Goal: Transaction & Acquisition: Purchase product/service

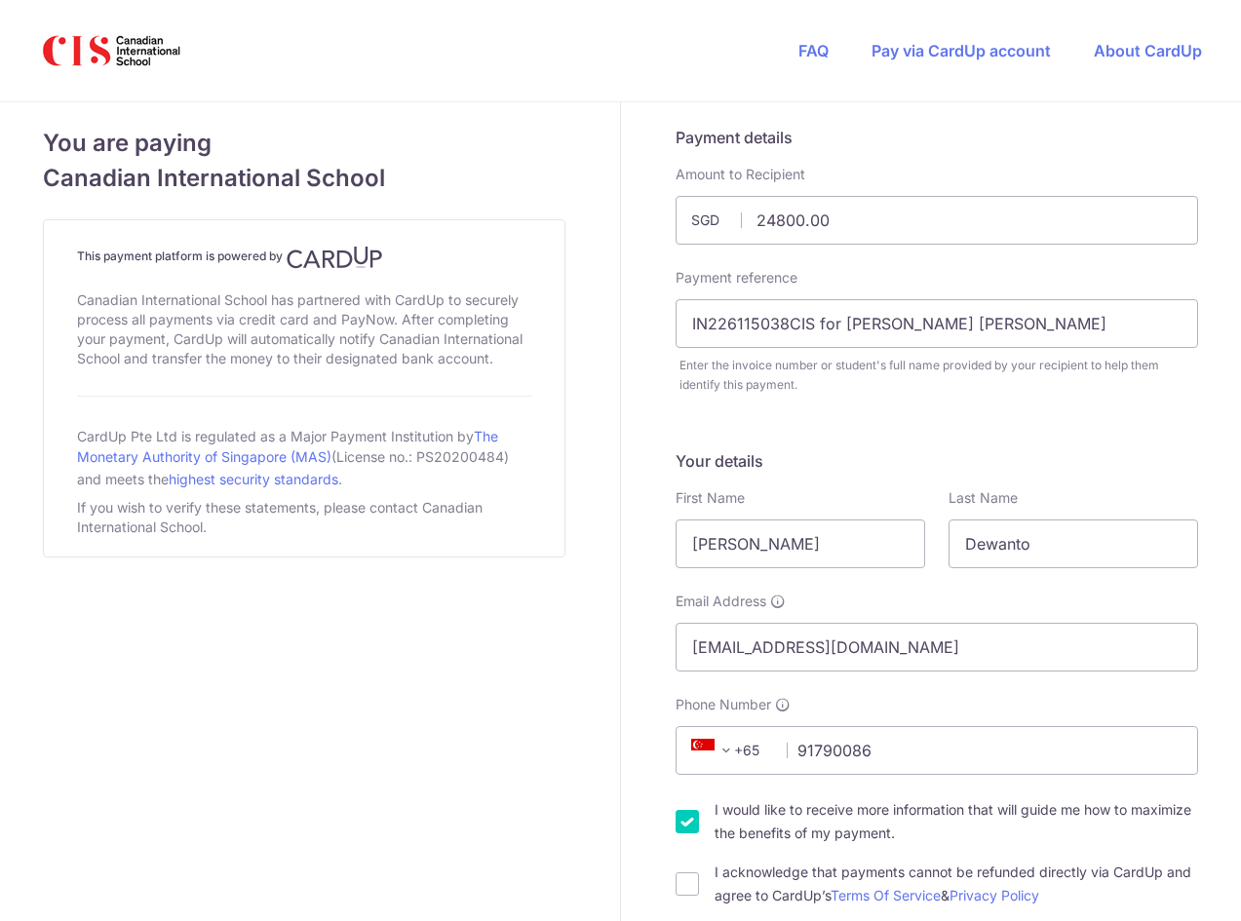
select select "GB"
drag, startPoint x: 837, startPoint y: 323, endPoint x: 1017, endPoint y: 325, distance: 179.4
click at [1017, 325] on input "IN226115038CIS for [PERSON_NAME] [PERSON_NAME]" at bounding box center [937, 323] width 523 height 49
click at [835, 326] on input "IN226115038CIS for [PERSON_NAME] (partial" at bounding box center [937, 323] width 523 height 49
click at [936, 320] on input "IN226115038CIS Kayla D (partial" at bounding box center [937, 323] width 523 height 49
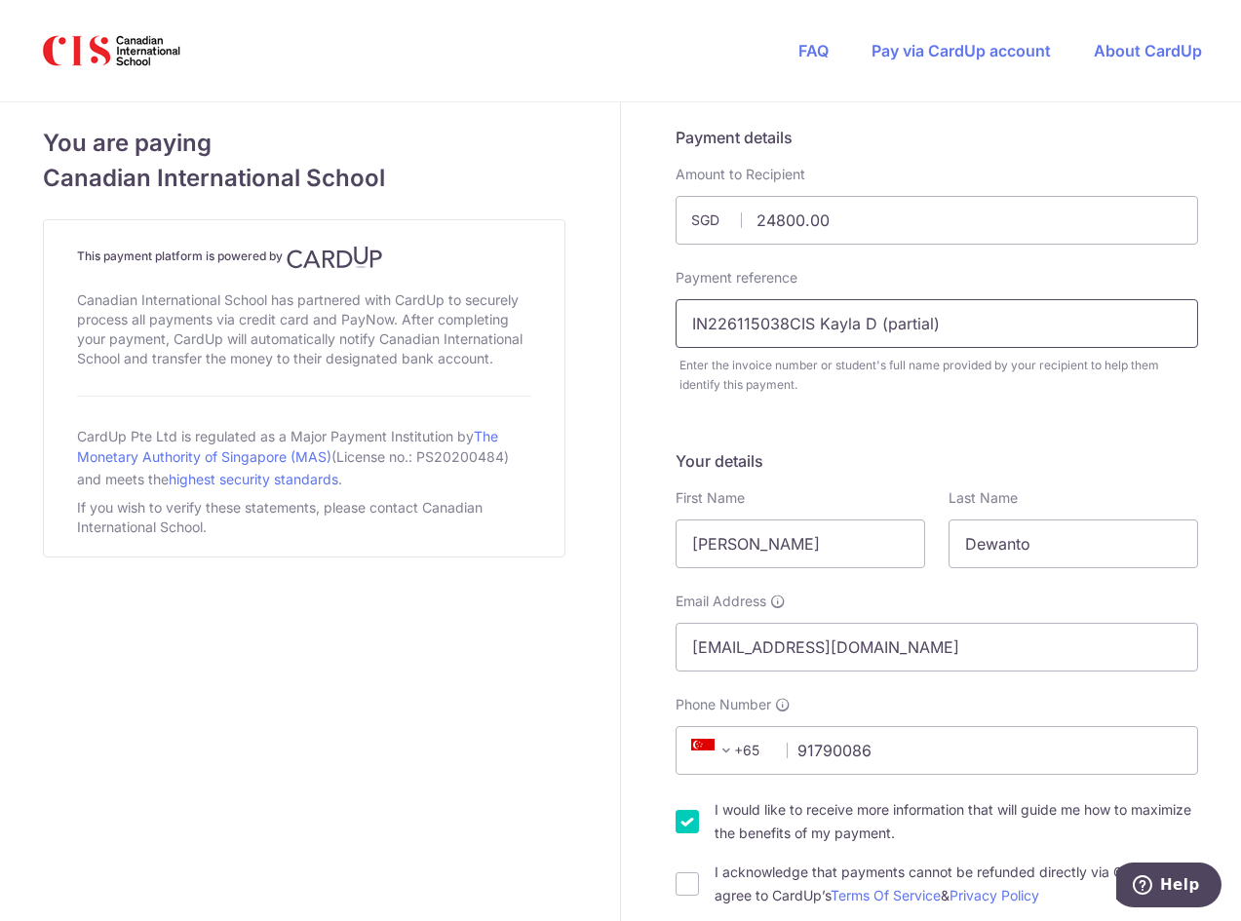
click at [809, 317] on input "IN226115038CIS Kayla D (partial)" at bounding box center [937, 323] width 523 height 49
type input "IN226115038CIS G Kayla D (partial)"
click at [737, 752] on span "+65" at bounding box center [729, 750] width 88 height 23
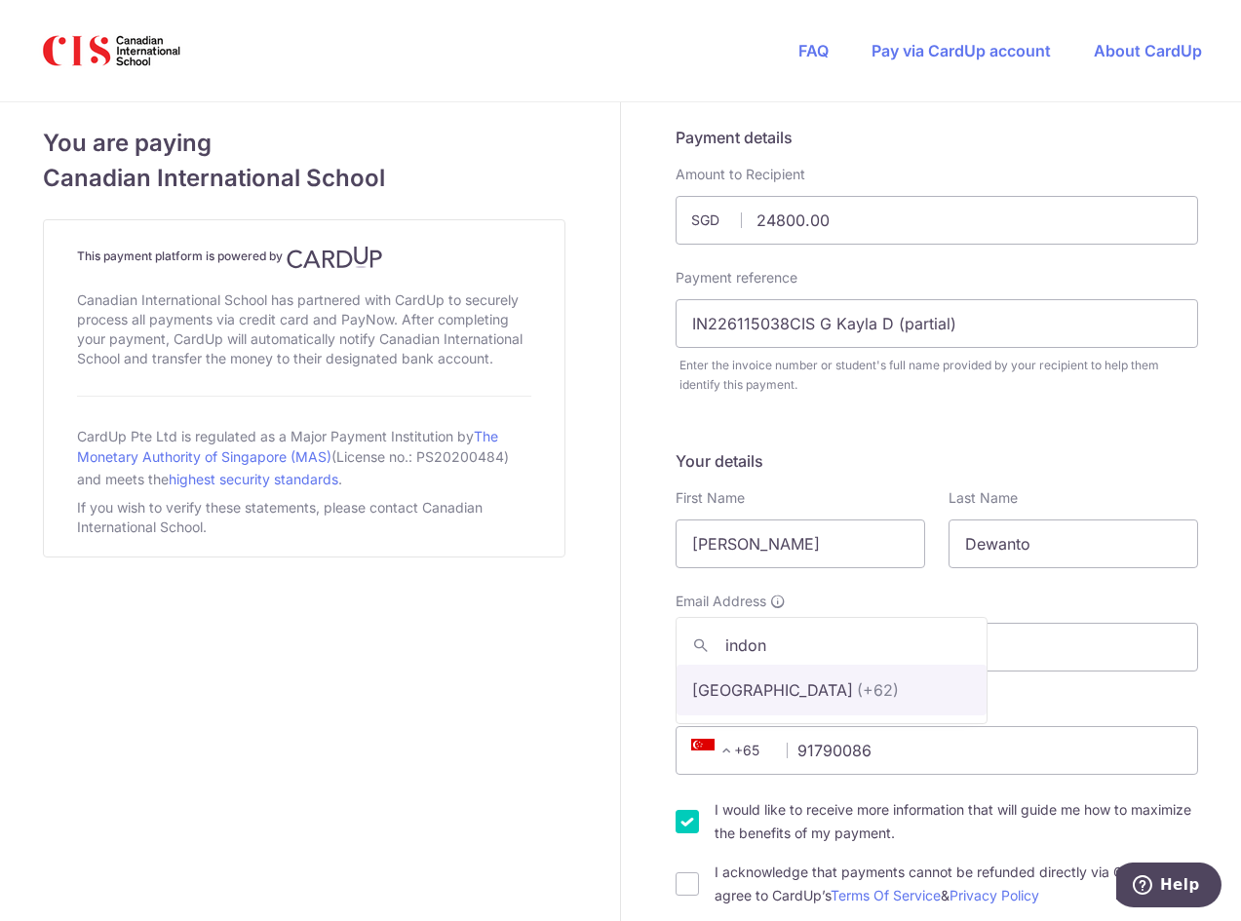
type input "indon"
select select "101"
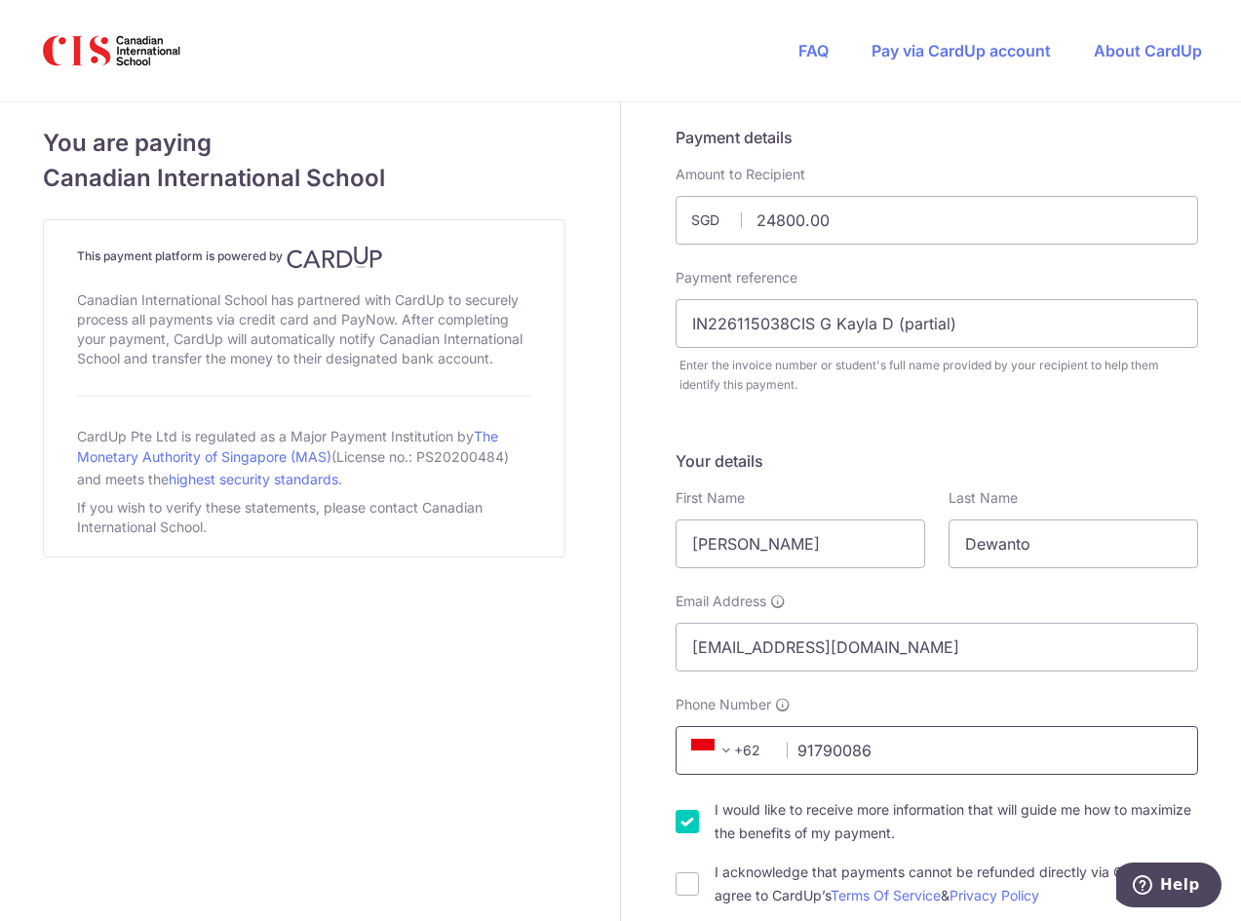
drag, startPoint x: 879, startPoint y: 752, endPoint x: 785, endPoint y: 758, distance: 94.8
click at [785, 758] on input "91790086" at bounding box center [937, 750] width 523 height 49
type input "8119458994"
click at [1188, 486] on div "Your details First Name [PERSON_NAME] Last Name [PERSON_NAME] Email Address [EM…" at bounding box center [937, 678] width 523 height 458
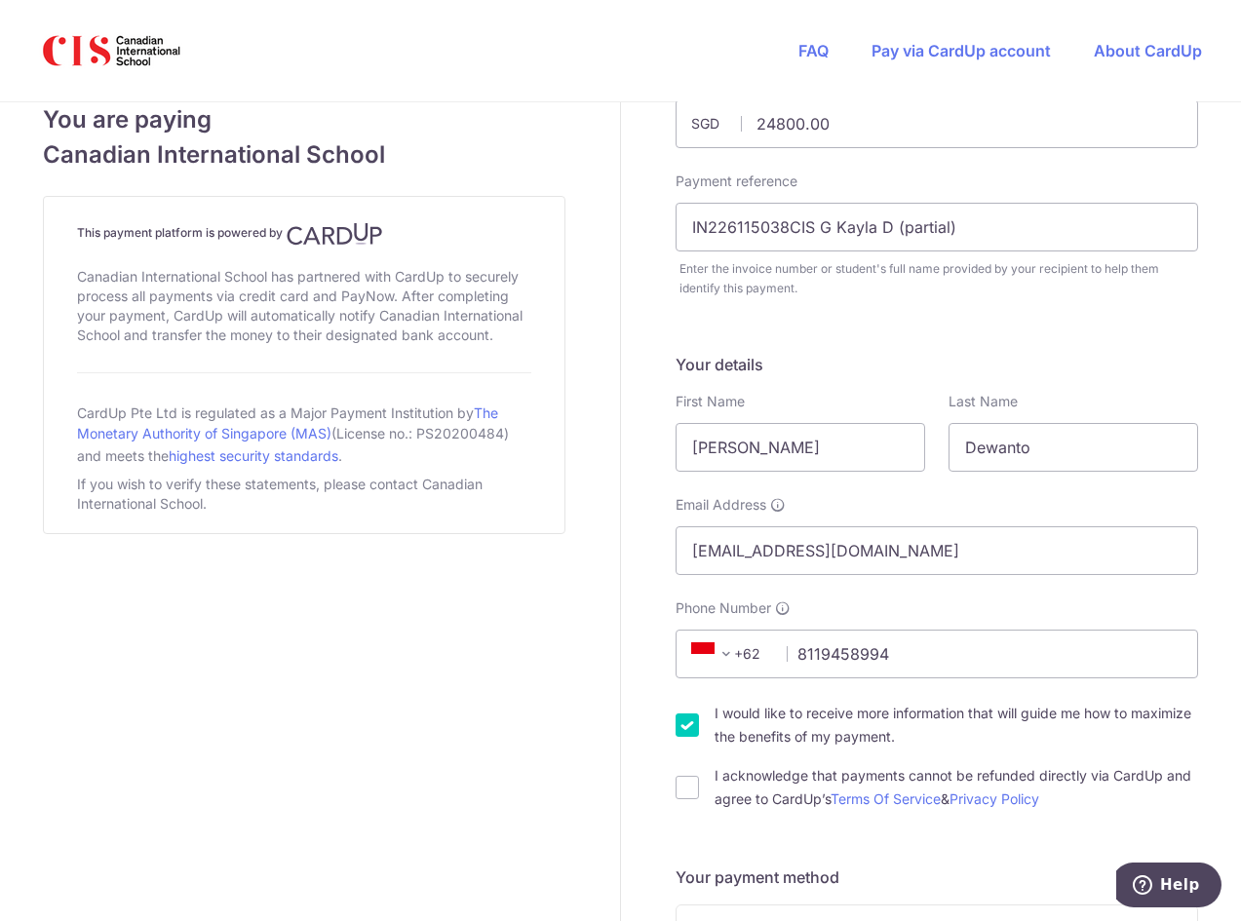
click at [689, 733] on input "I would like to receive more information that will guide me how to maximize the…" at bounding box center [687, 725] width 23 height 23
checkbox input "false"
click at [681, 794] on input "I acknowledge that payments cannot be refunded directly via CardUp and agree to…" at bounding box center [687, 787] width 23 height 23
checkbox input "true"
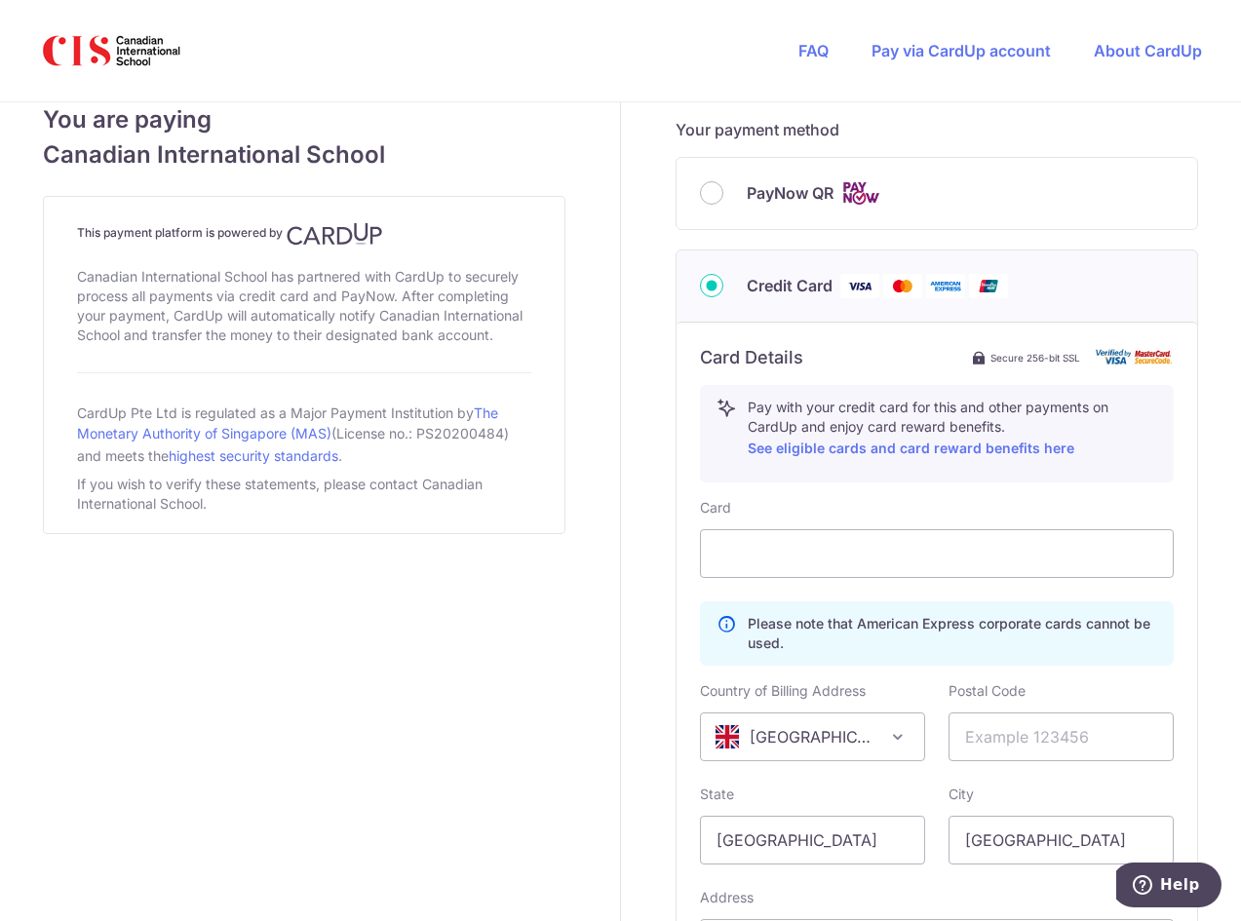
scroll to position [876, 0]
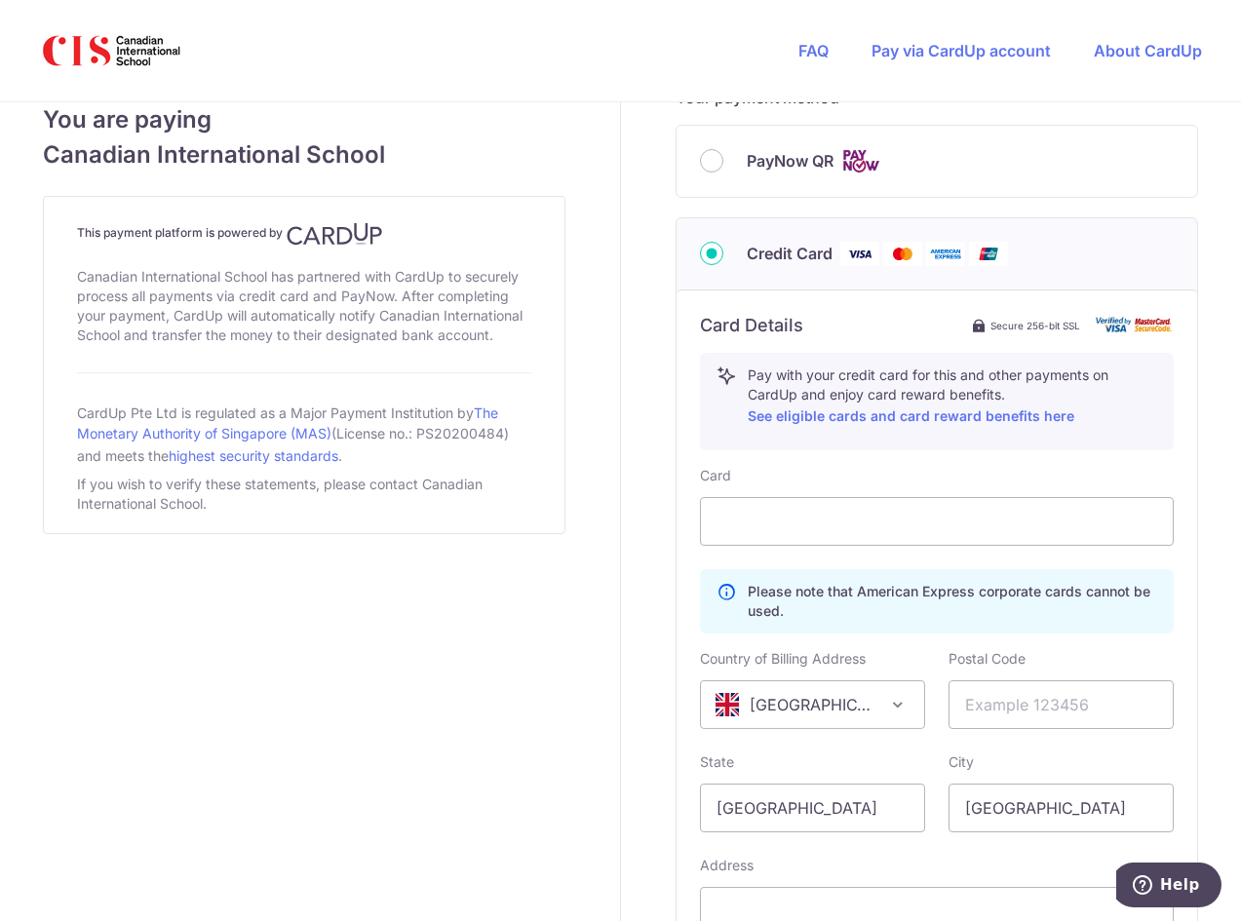
click at [886, 702] on span at bounding box center [897, 704] width 23 height 23
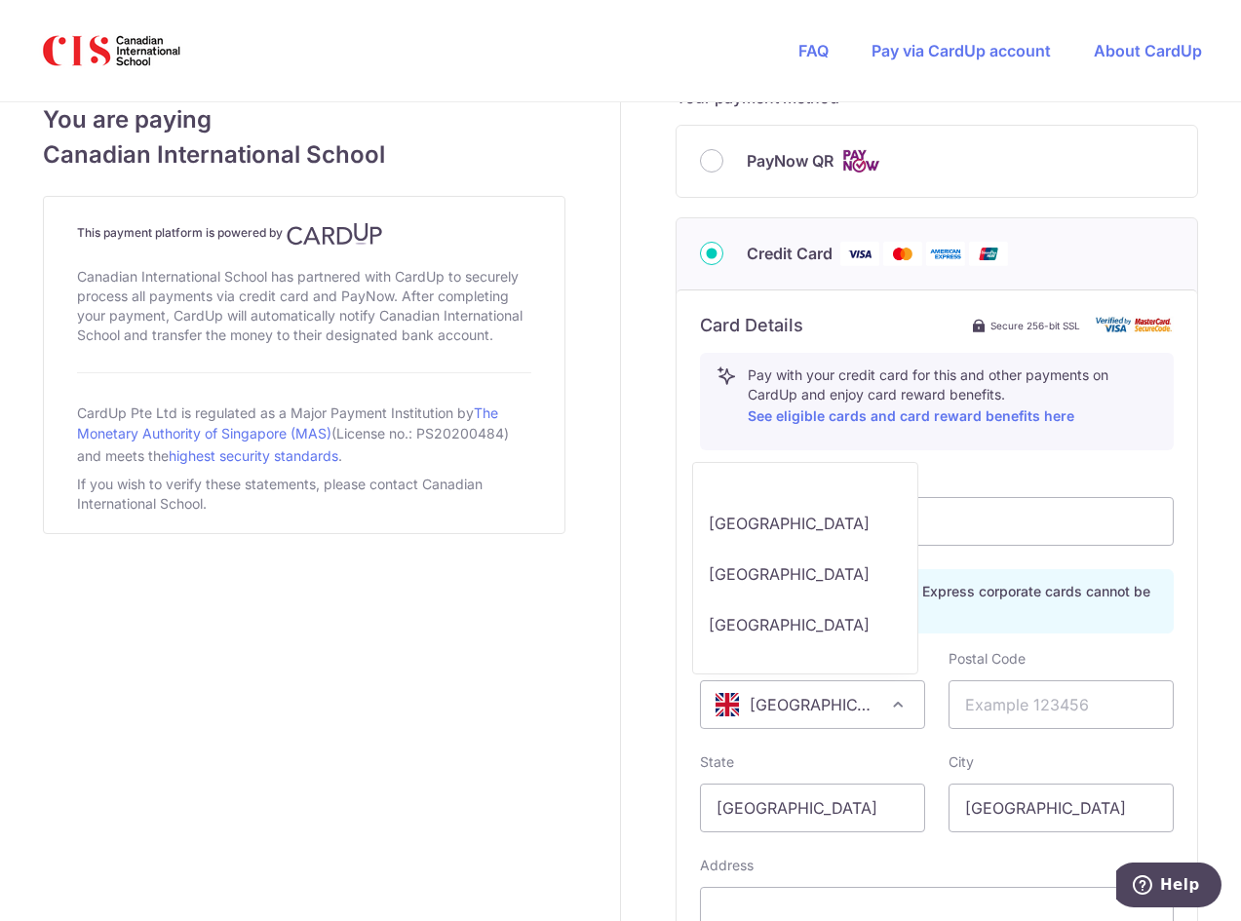
scroll to position [12244, 0]
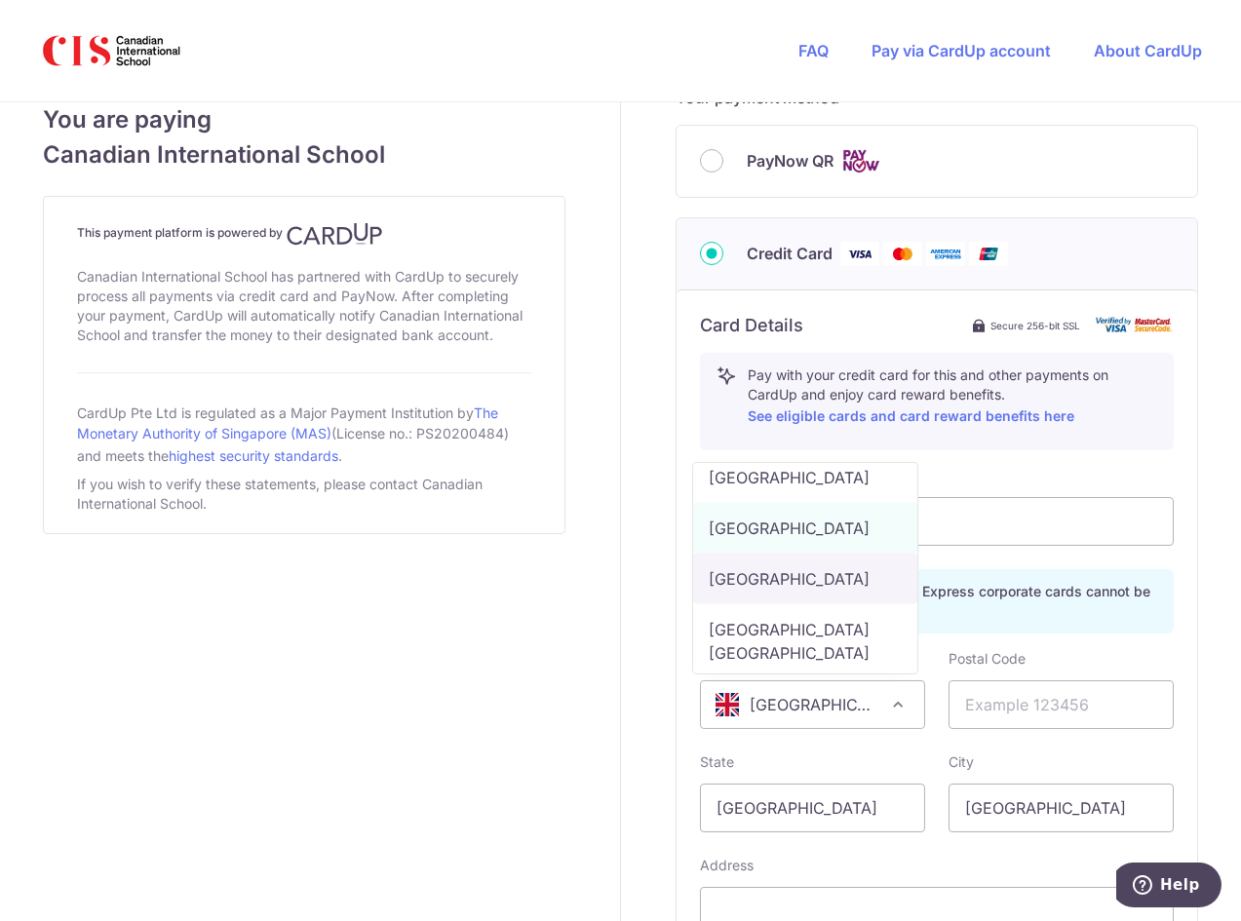
select select "US"
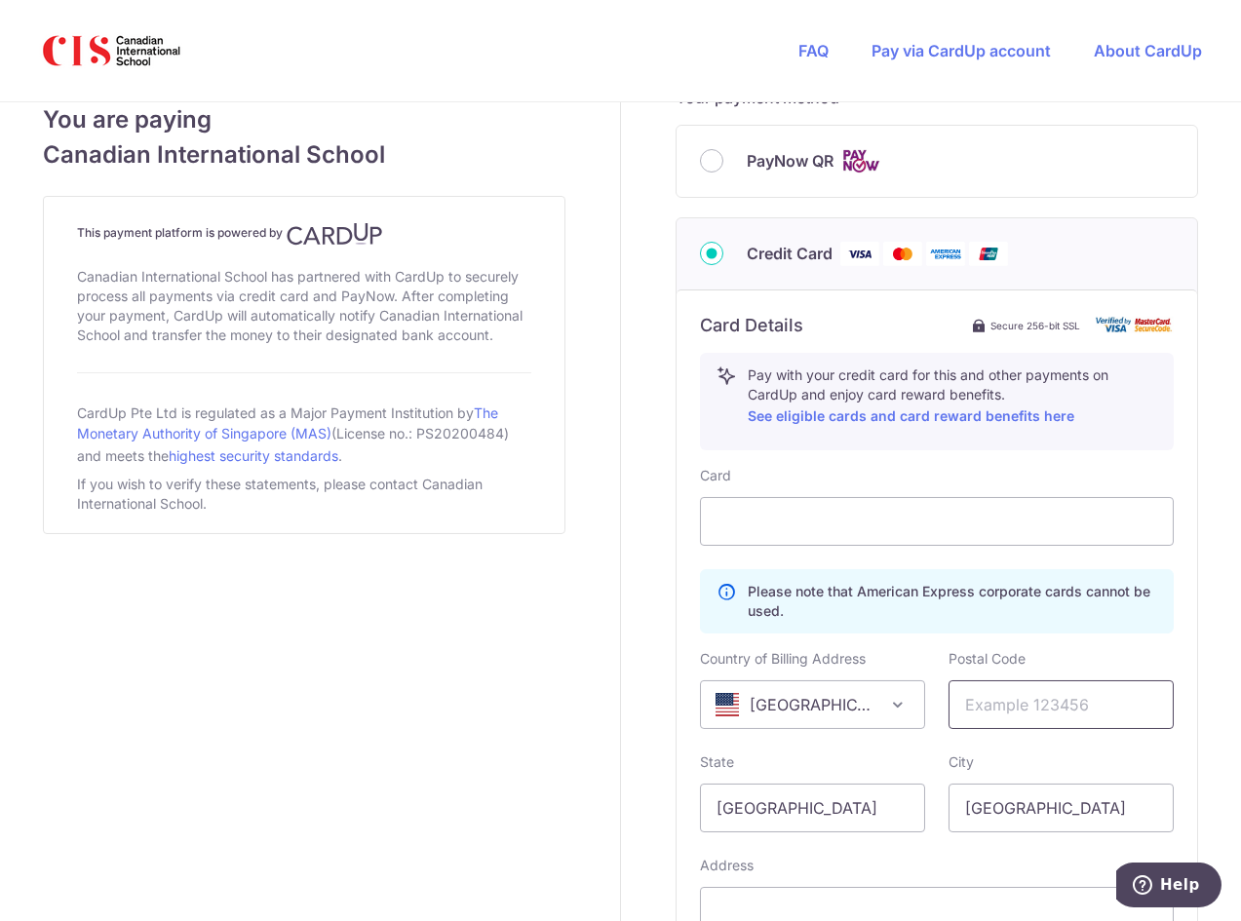
click at [1020, 706] on input "text" at bounding box center [1061, 704] width 225 height 49
type input "77077"
select select "ES"
type input "1414 [GEOGRAPHIC_DATA] Houston Tx"
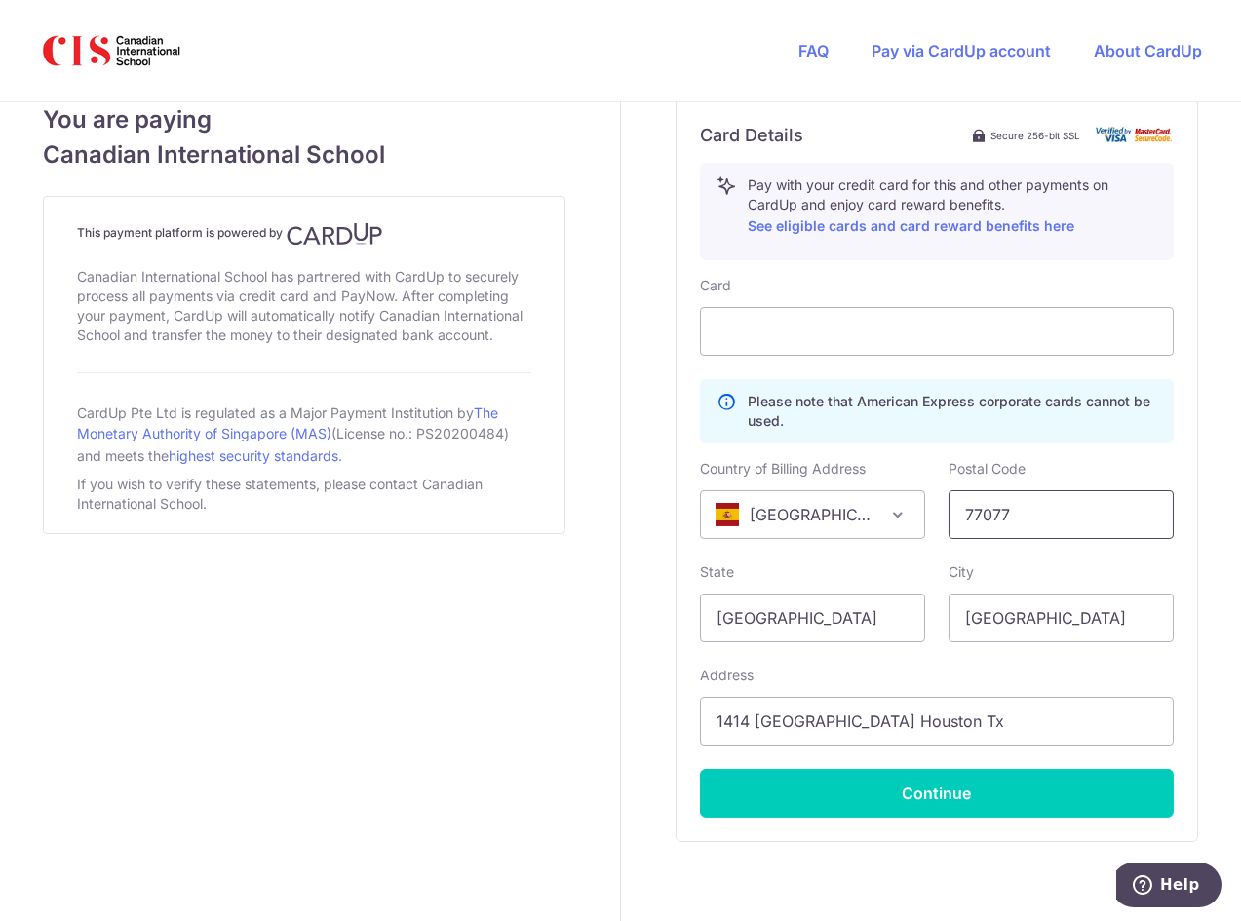
scroll to position [884, 0]
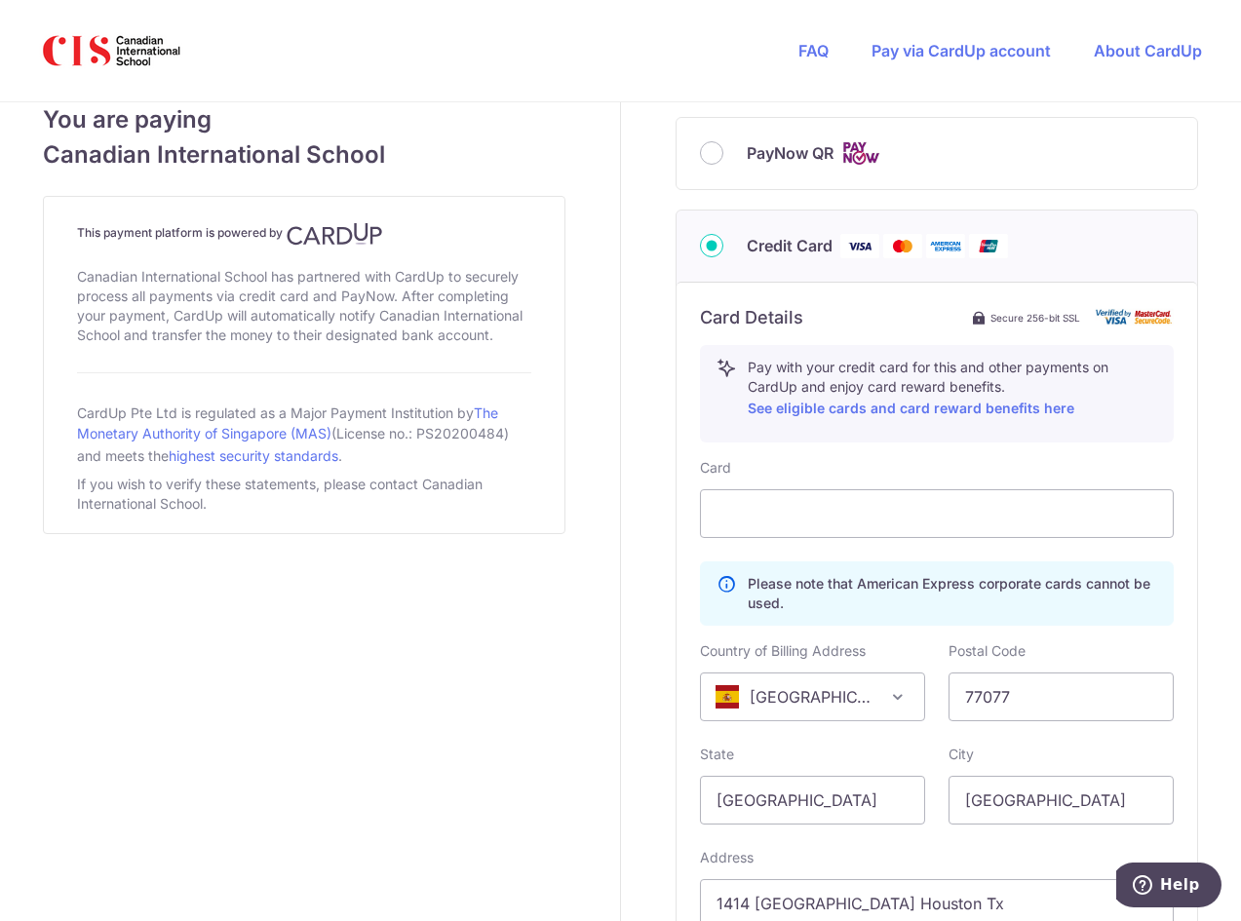
click at [834, 703] on span "[GEOGRAPHIC_DATA]" at bounding box center [812, 697] width 223 height 47
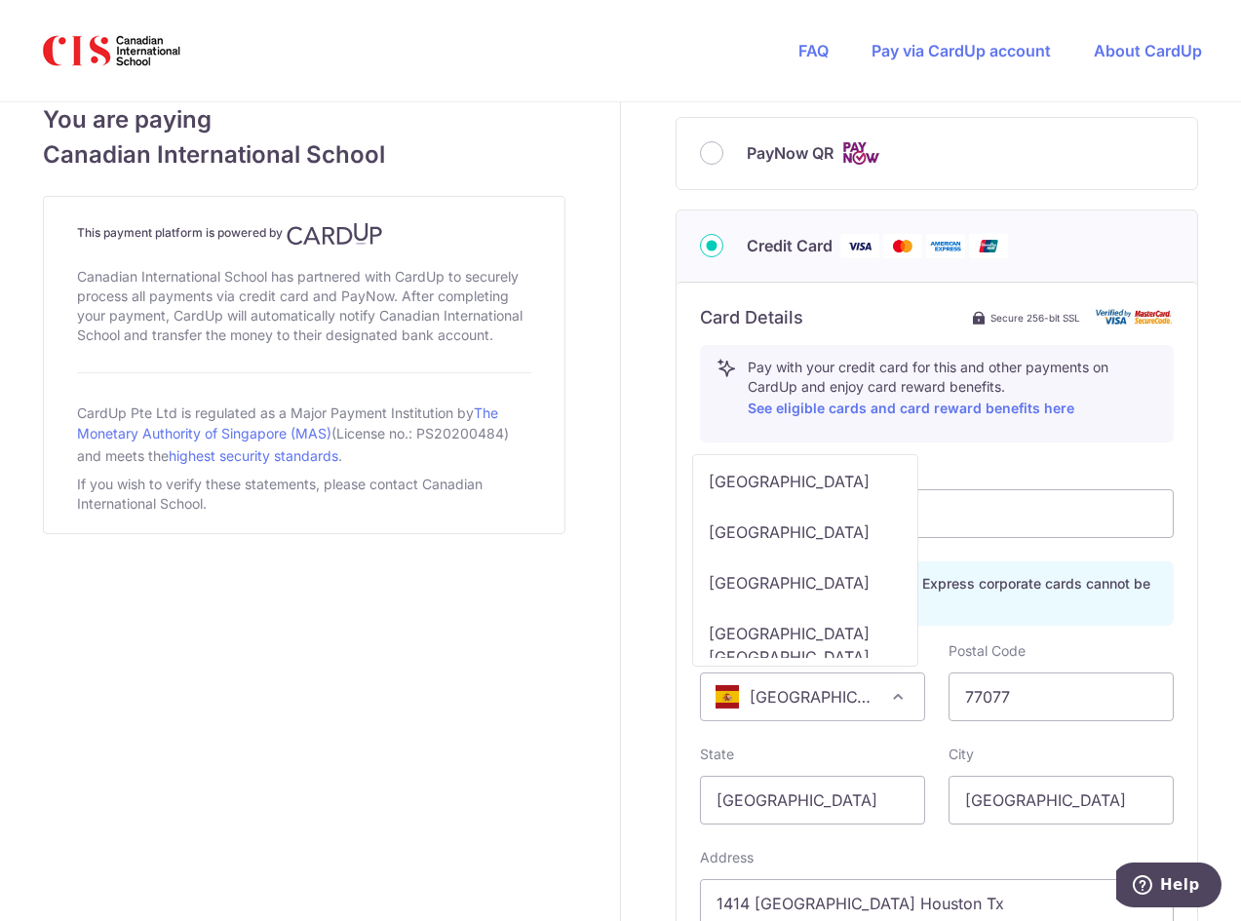
scroll to position [12244, 0]
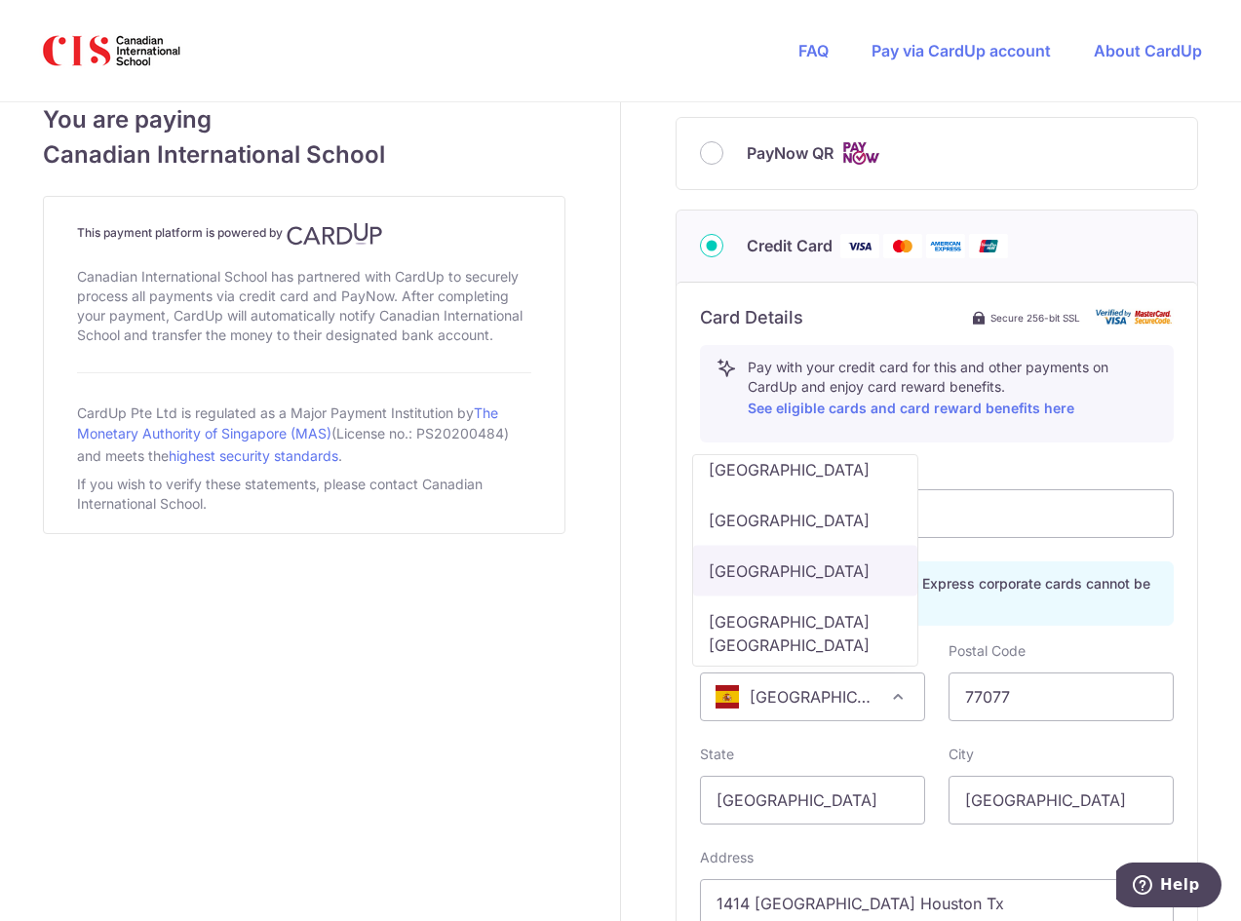
select select "US"
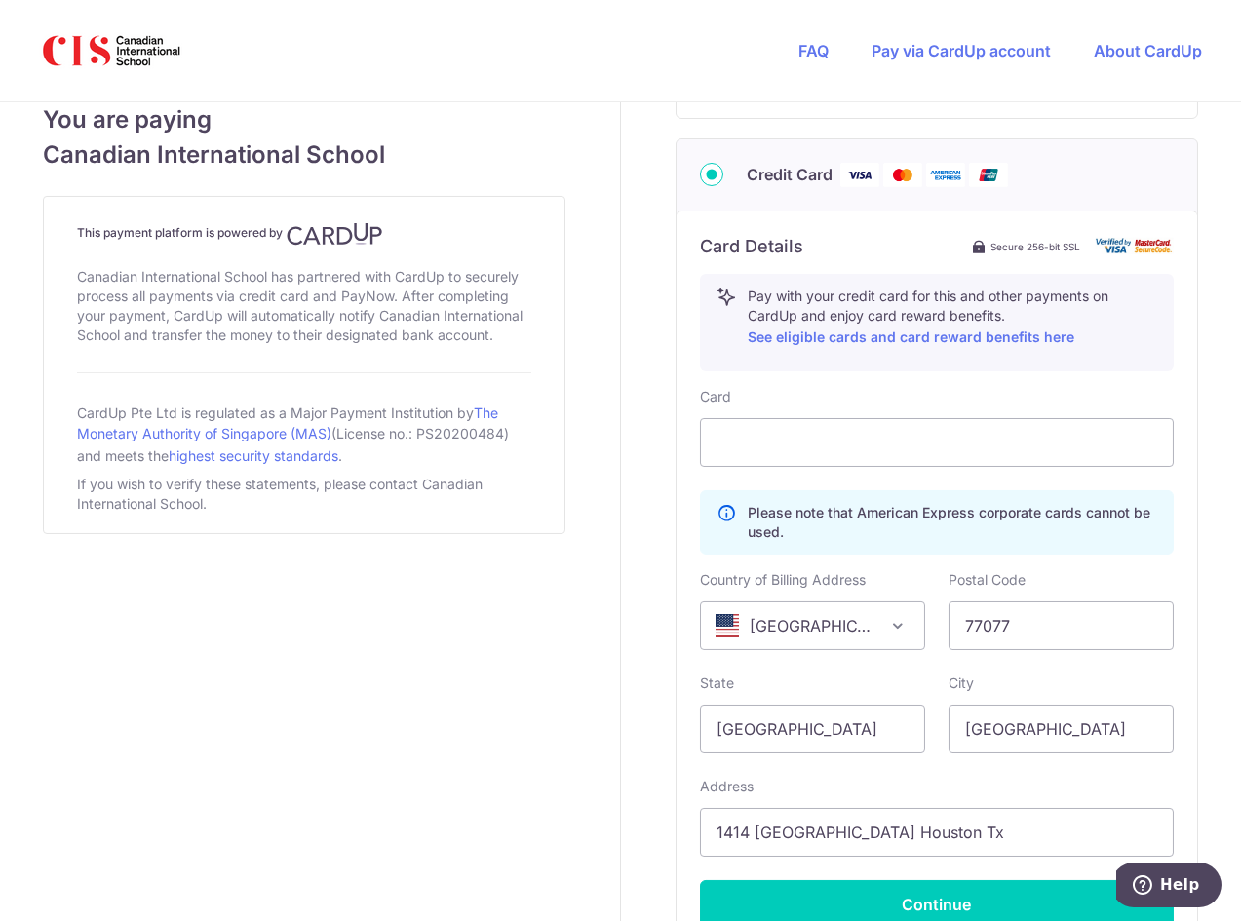
scroll to position [982, 0]
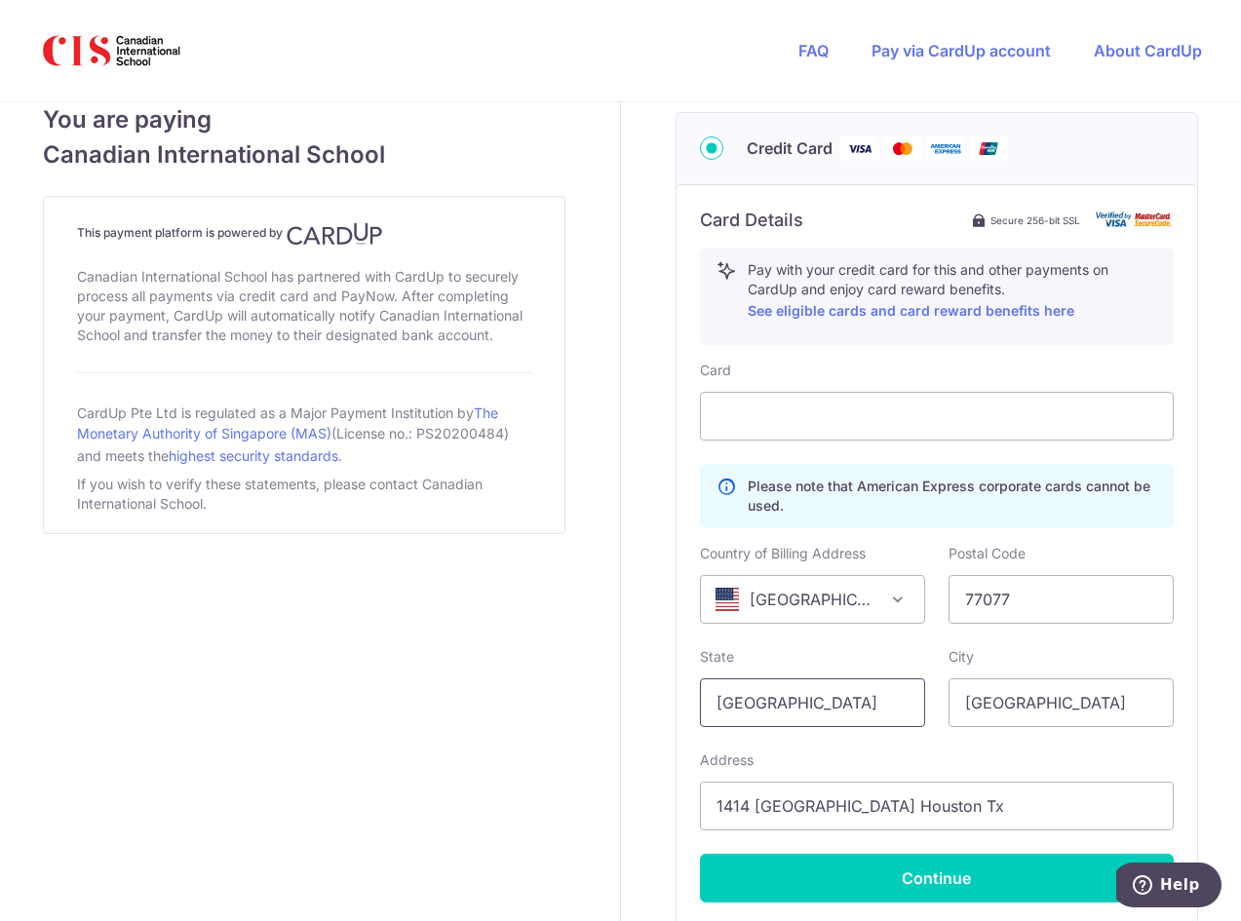
drag, startPoint x: 852, startPoint y: 702, endPoint x: 702, endPoint y: 712, distance: 150.4
click at [702, 712] on input "[GEOGRAPHIC_DATA]" at bounding box center [812, 703] width 225 height 49
type input "[US_STATE]"
click at [1056, 701] on input "[GEOGRAPHIC_DATA]" at bounding box center [1061, 703] width 225 height 49
drag, startPoint x: 1064, startPoint y: 700, endPoint x: 939, endPoint y: 702, distance: 124.8
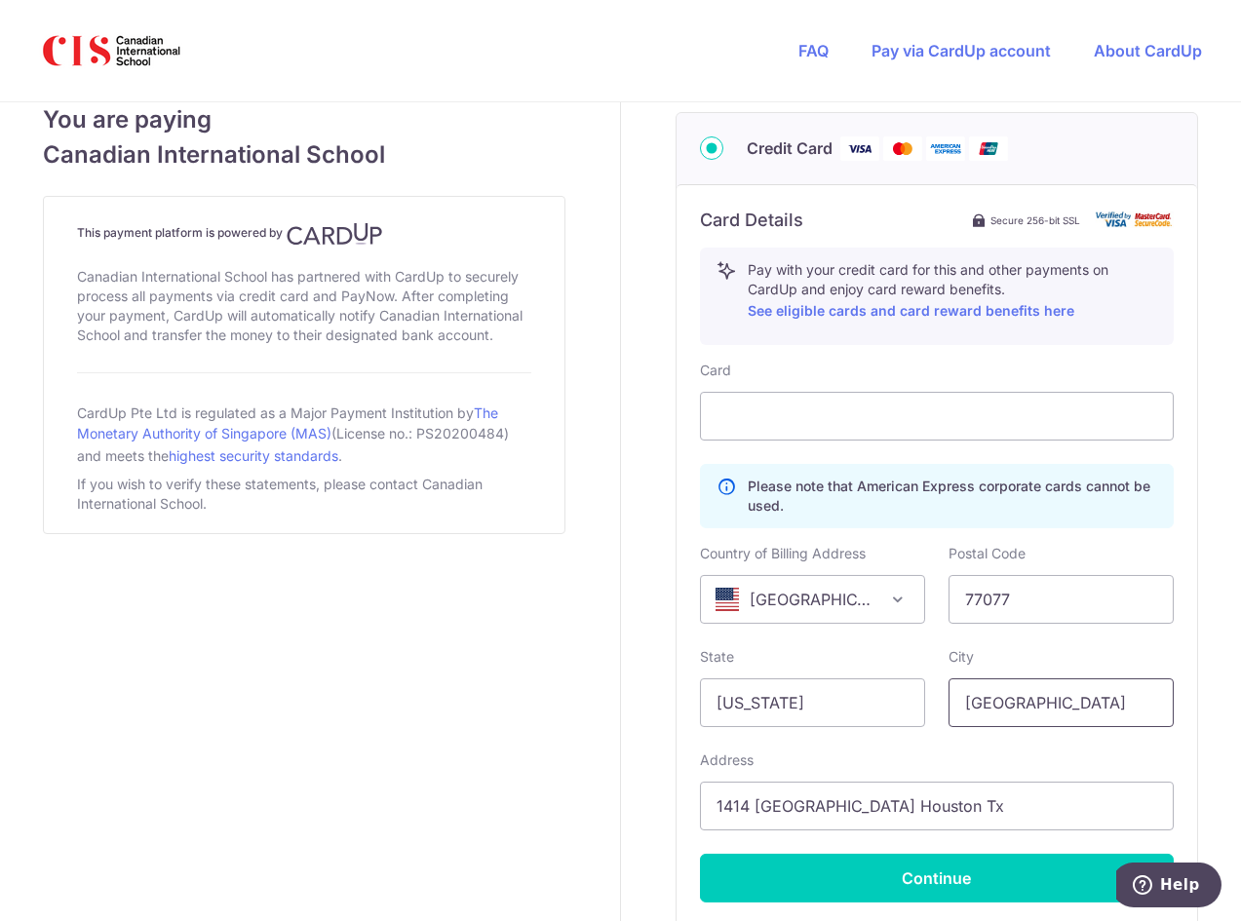
click at [939, 702] on div "City [GEOGRAPHIC_DATA]" at bounding box center [1061, 687] width 249 height 80
type input "[GEOGRAPHIC_DATA]"
click at [887, 652] on div "State [US_STATE]" at bounding box center [812, 687] width 225 height 80
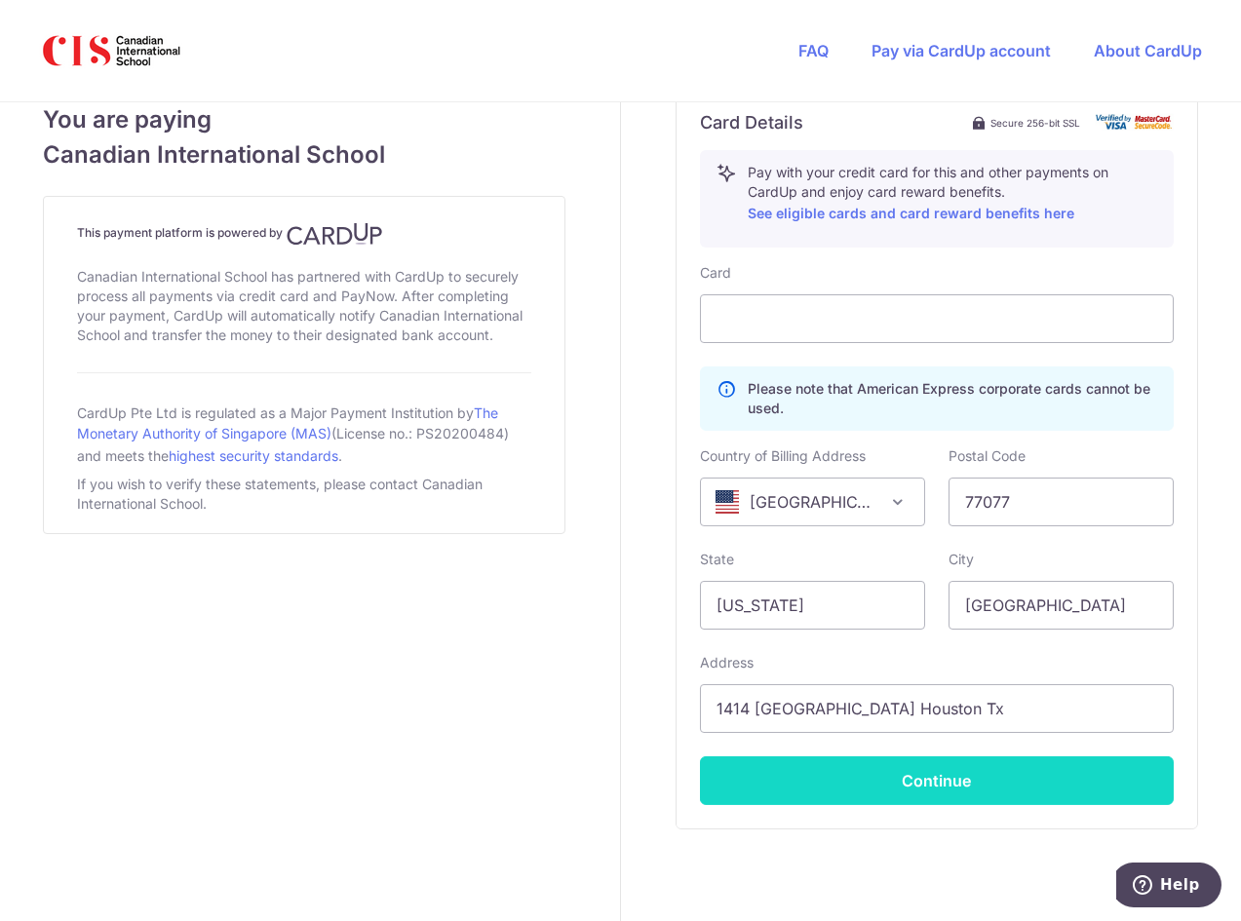
click at [935, 777] on button "Continue" at bounding box center [937, 781] width 474 height 49
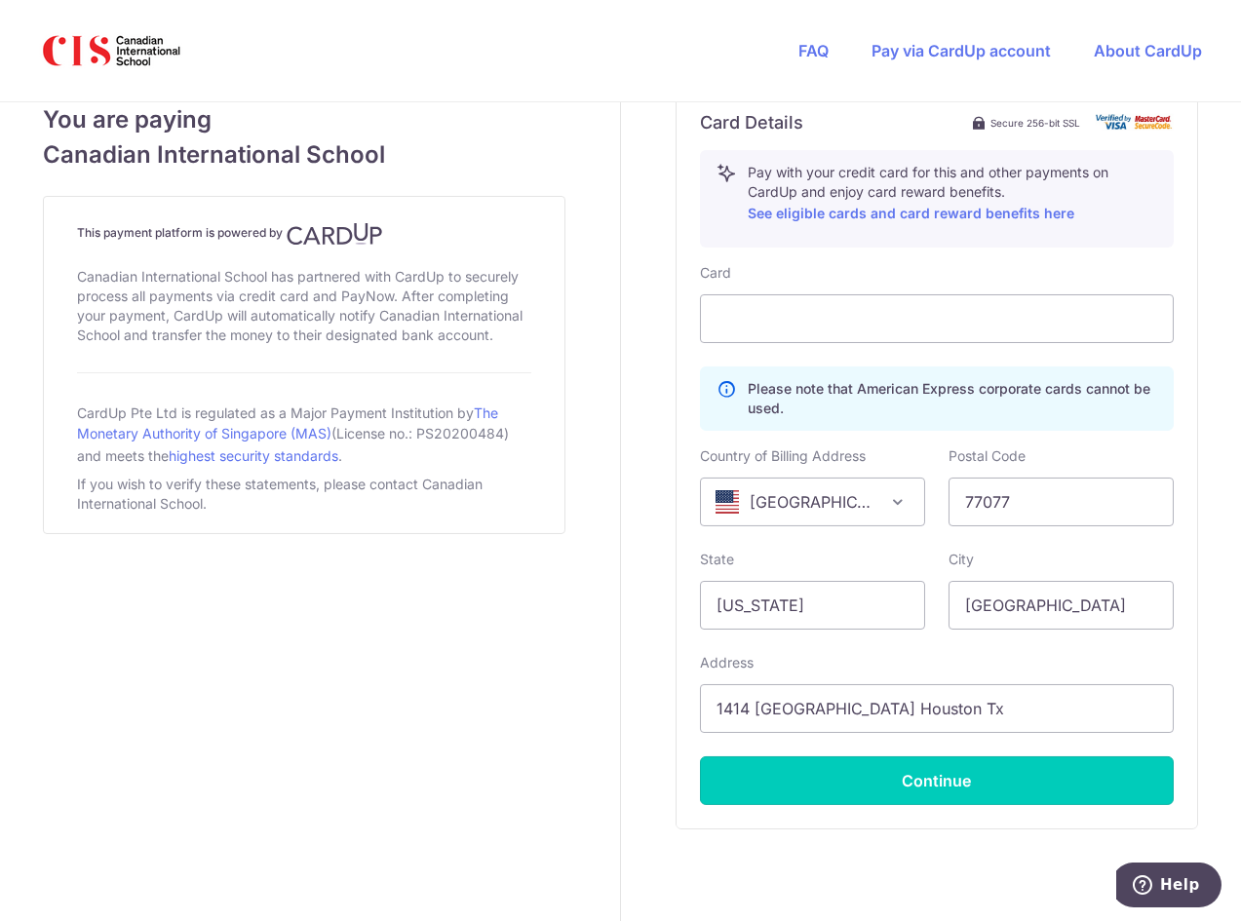
type input "**** 3678"
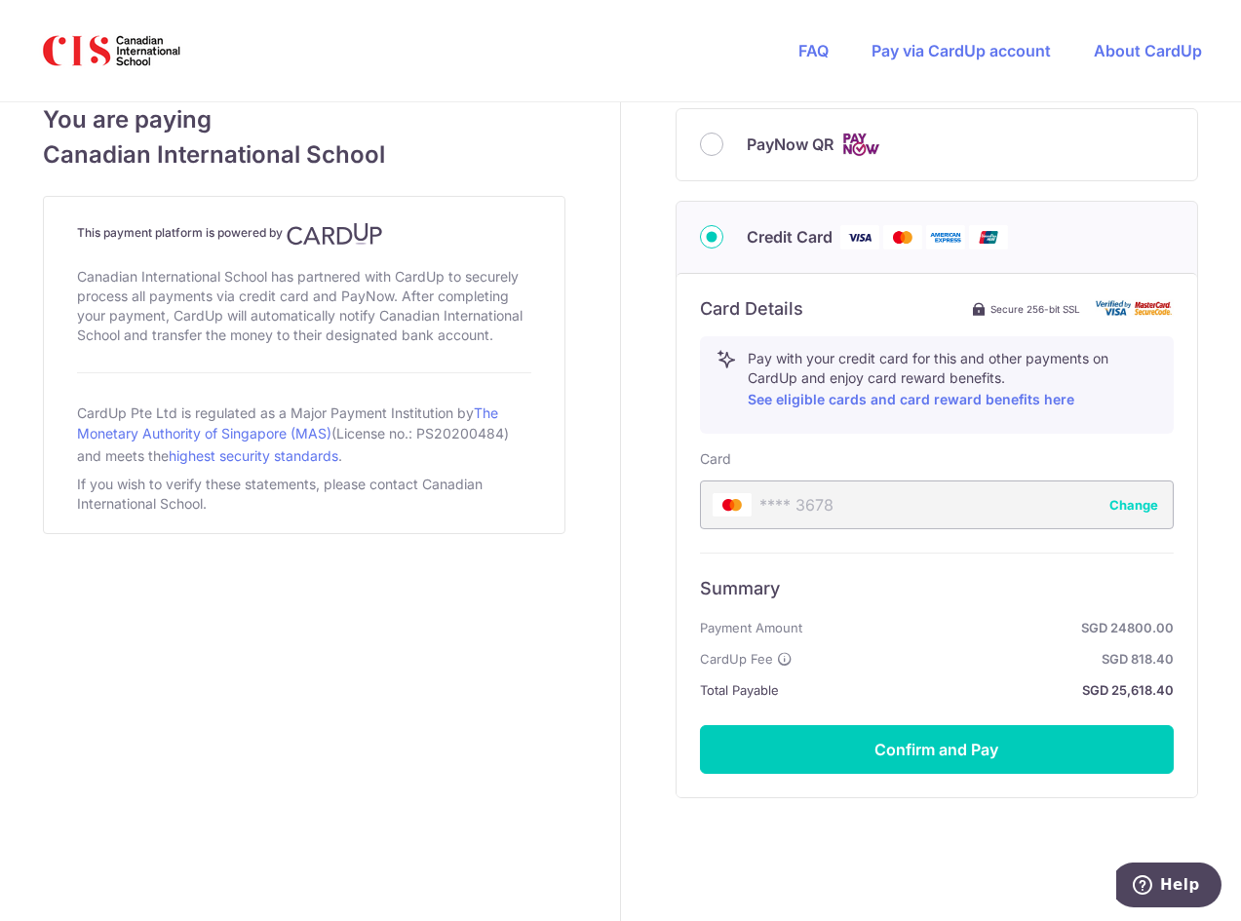
scroll to position [898, 0]
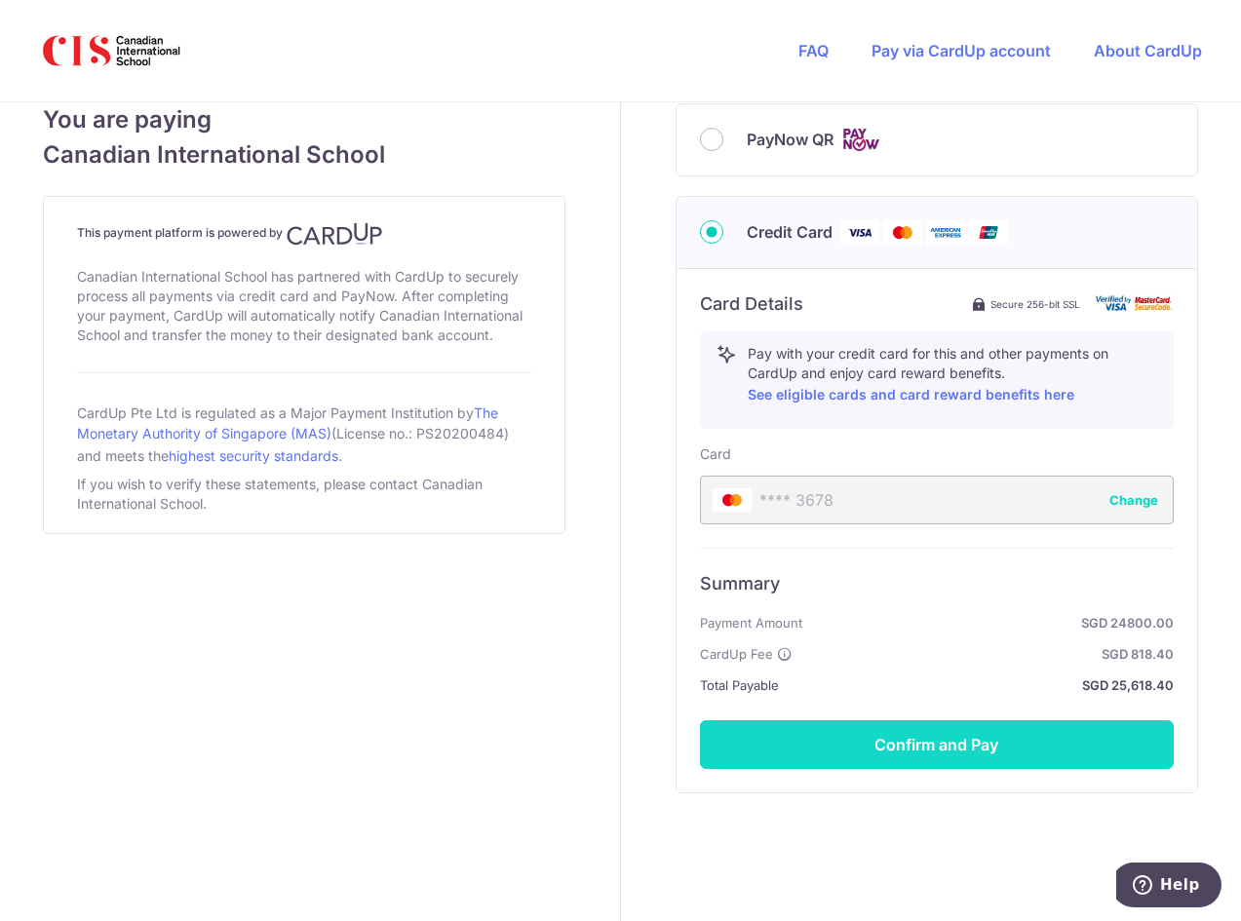
click at [991, 740] on button "Confirm and Pay" at bounding box center [937, 744] width 474 height 49
